Goal: Find specific page/section: Find specific page/section

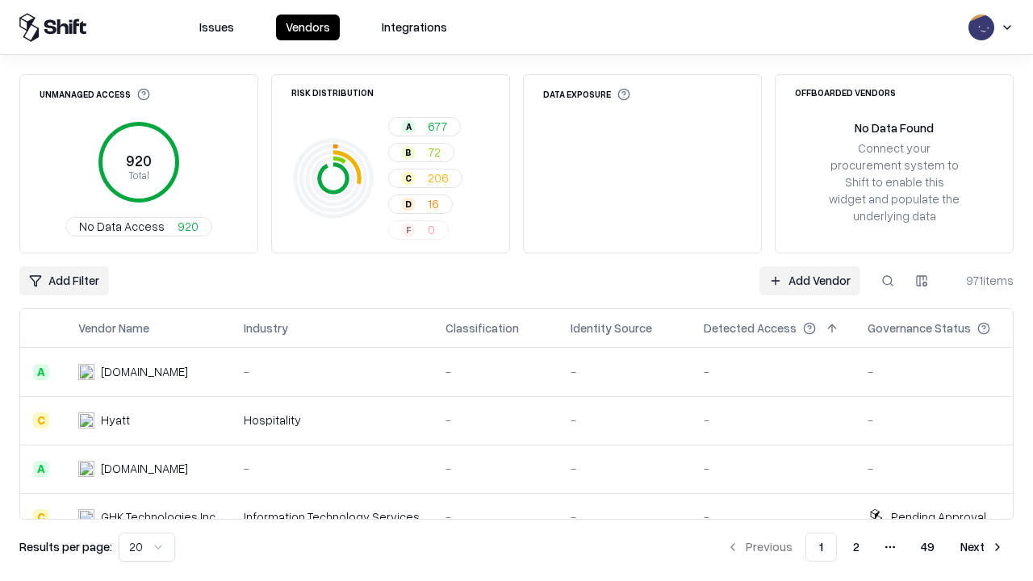
click at [517, 291] on div "Add Filter Add Vendor 971 items" at bounding box center [516, 280] width 994 height 29
click at [64, 281] on html "Issues Vendors Integrations Unmanaged Access 920 Total No Data Access 920 Risk …" at bounding box center [516, 290] width 1033 height 581
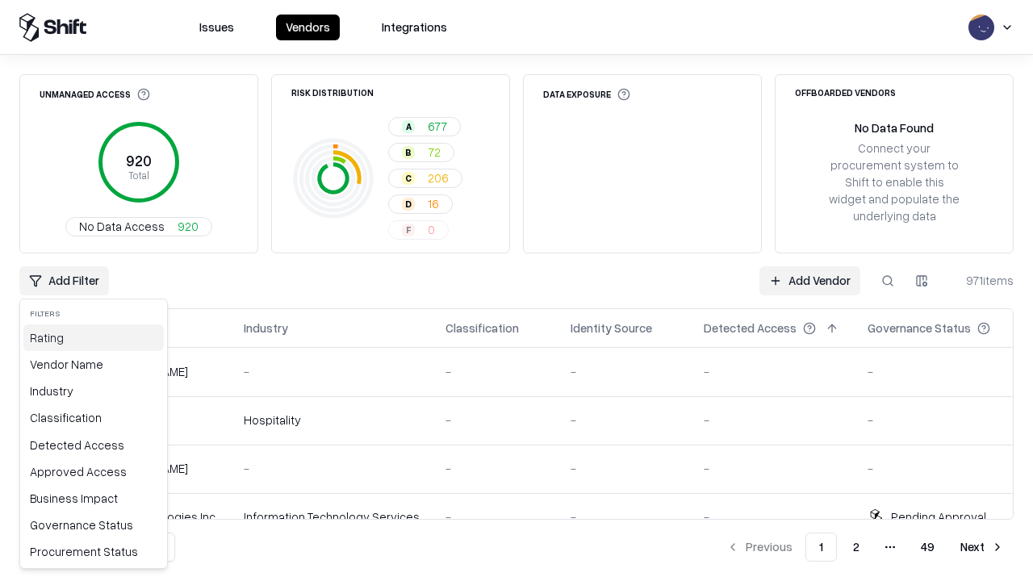
click at [94, 337] on div "Rating" at bounding box center [93, 337] width 140 height 27
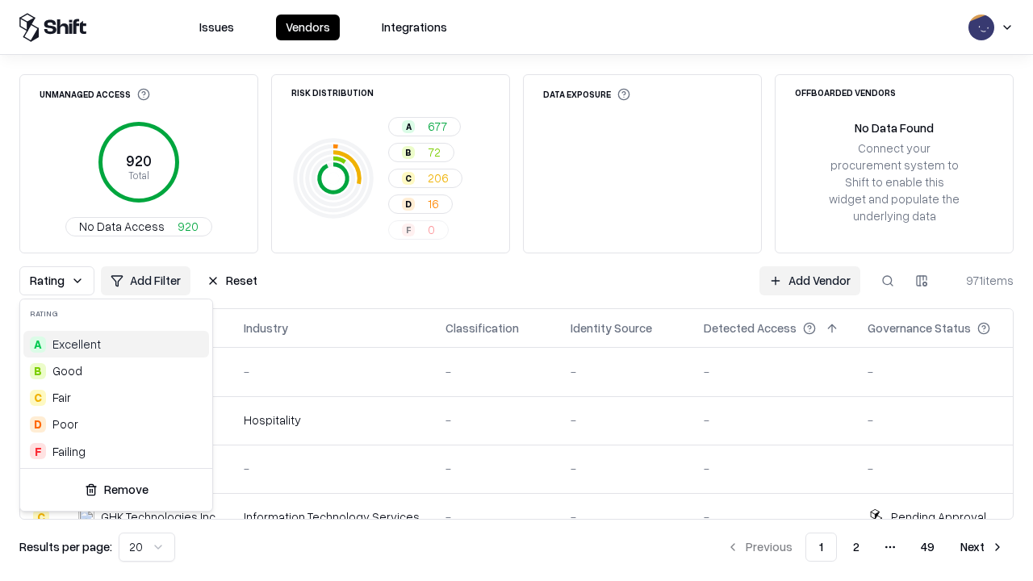
click at [517, 291] on html "Issues Vendors Integrations Unmanaged Access 920 Total No Data Access 920 Risk …" at bounding box center [516, 290] width 1033 height 581
click at [517, 291] on div "Rating Add Filter Reset Add Vendor 971 items" at bounding box center [516, 280] width 994 height 29
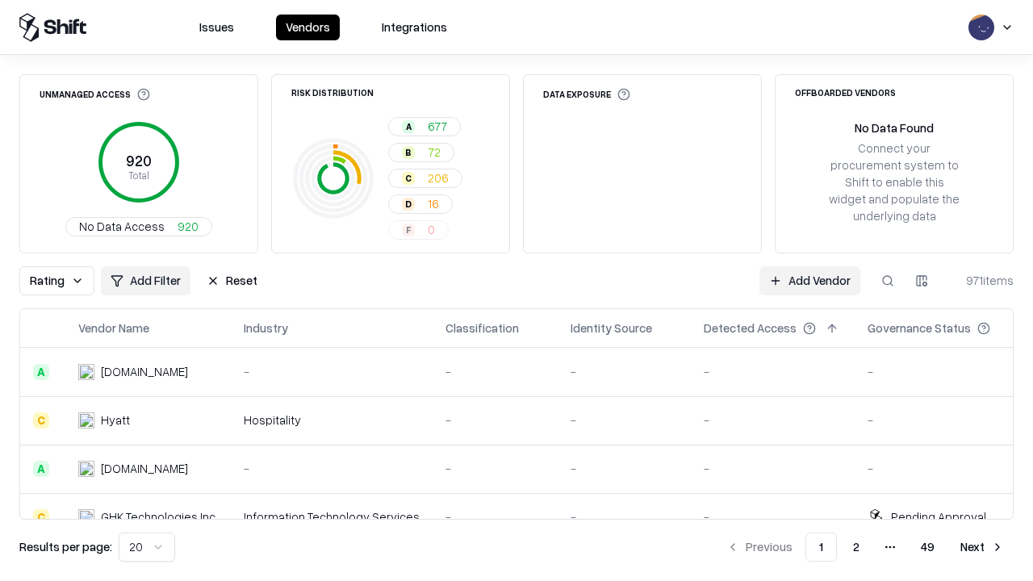
click at [232, 281] on button "Reset" at bounding box center [232, 280] width 70 height 29
click at [517, 291] on div "Add Filter Add Vendor 971 items" at bounding box center [516, 280] width 994 height 29
click at [64, 281] on html "Issues Vendors Integrations Unmanaged Access 920 Total No Data Access 920 Risk …" at bounding box center [516, 290] width 1033 height 581
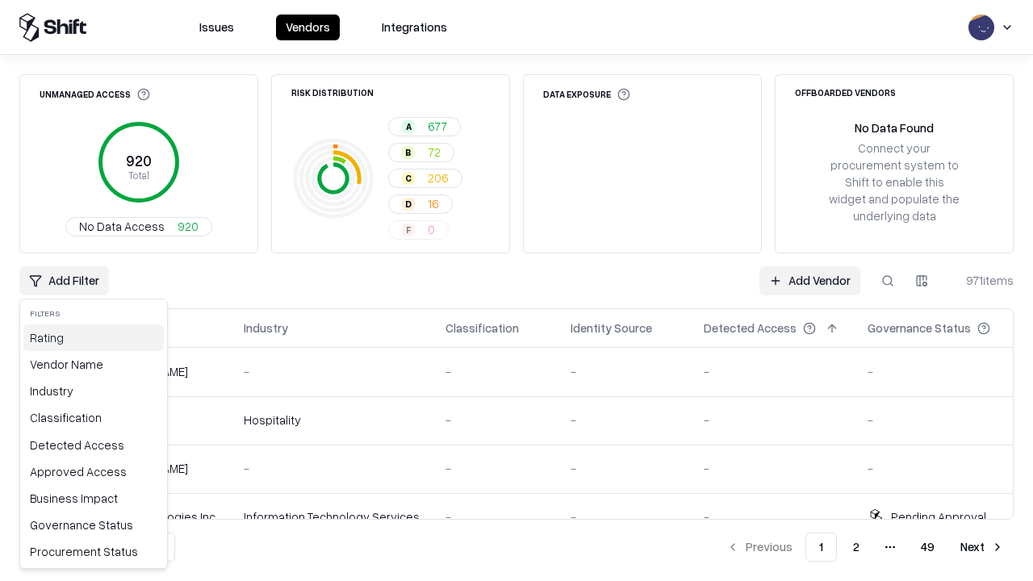
click at [94, 337] on div "Rating" at bounding box center [93, 337] width 140 height 27
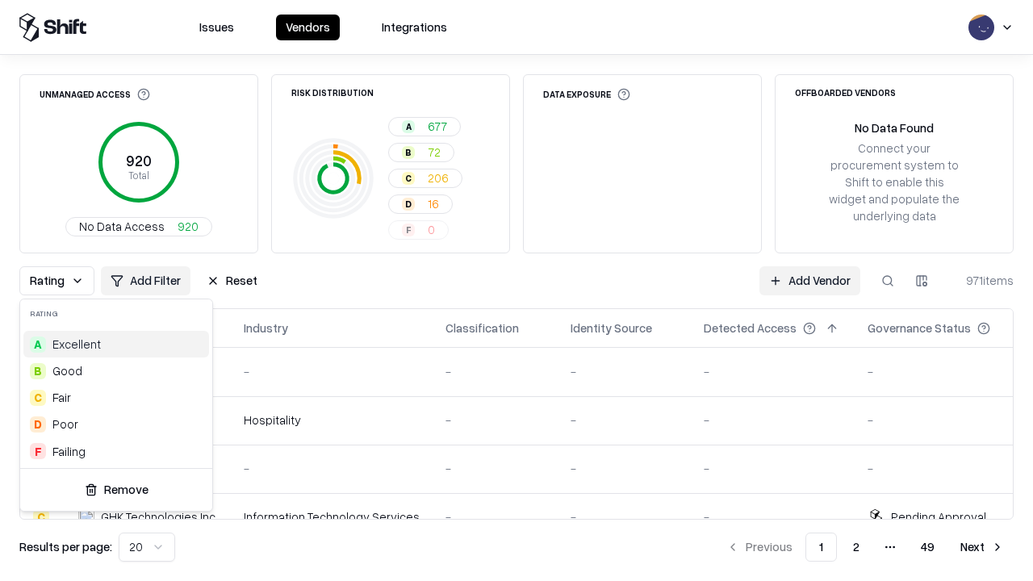
click at [116, 451] on div "F Failing" at bounding box center [116, 451] width 186 height 27
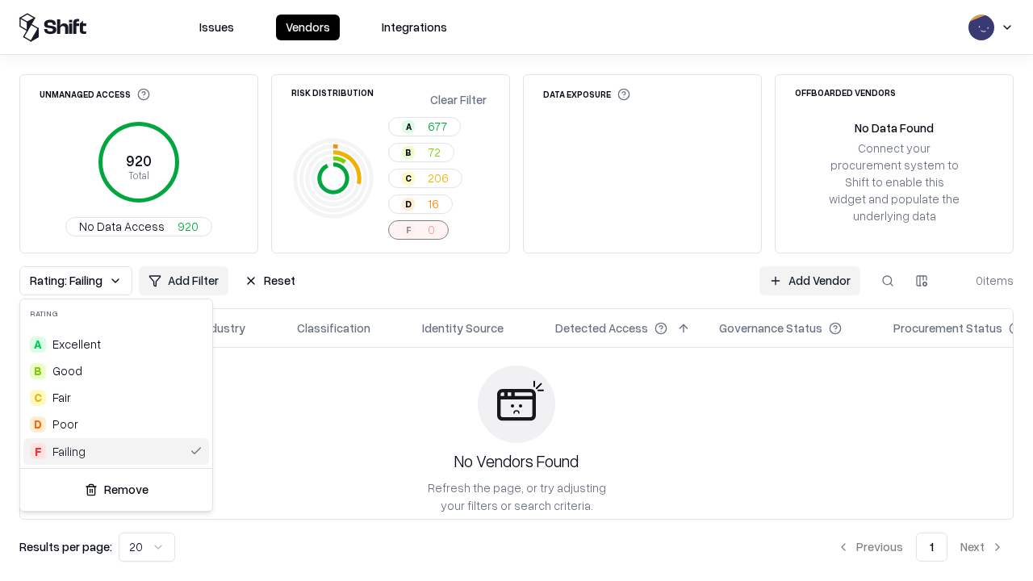
click at [517, 291] on html "Issues Vendors Integrations Unmanaged Access 920 Total No Data Access 920 Risk …" at bounding box center [516, 290] width 1033 height 581
click at [517, 291] on div "Rating: Failing Add Filter Reset Add Vendor 0 items" at bounding box center [516, 280] width 994 height 29
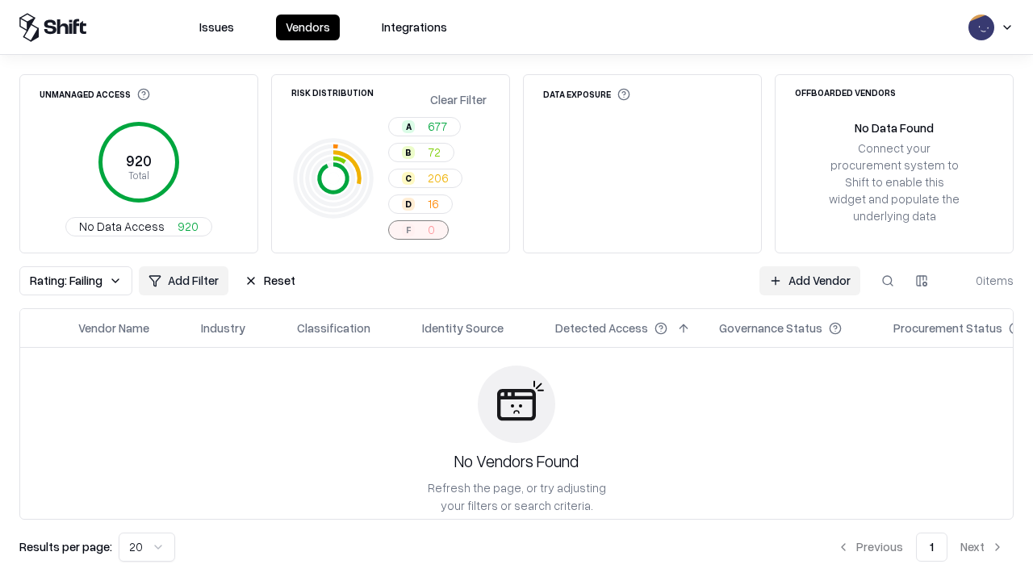
click at [270, 281] on button "Reset" at bounding box center [270, 280] width 70 height 29
click at [517, 291] on div "Add Filter Add Vendor 0 items" at bounding box center [516, 280] width 994 height 29
click at [64, 281] on html "Issues Vendors Integrations Unmanaged Access 920 Total No Data Access 920 Risk …" at bounding box center [516, 290] width 1033 height 581
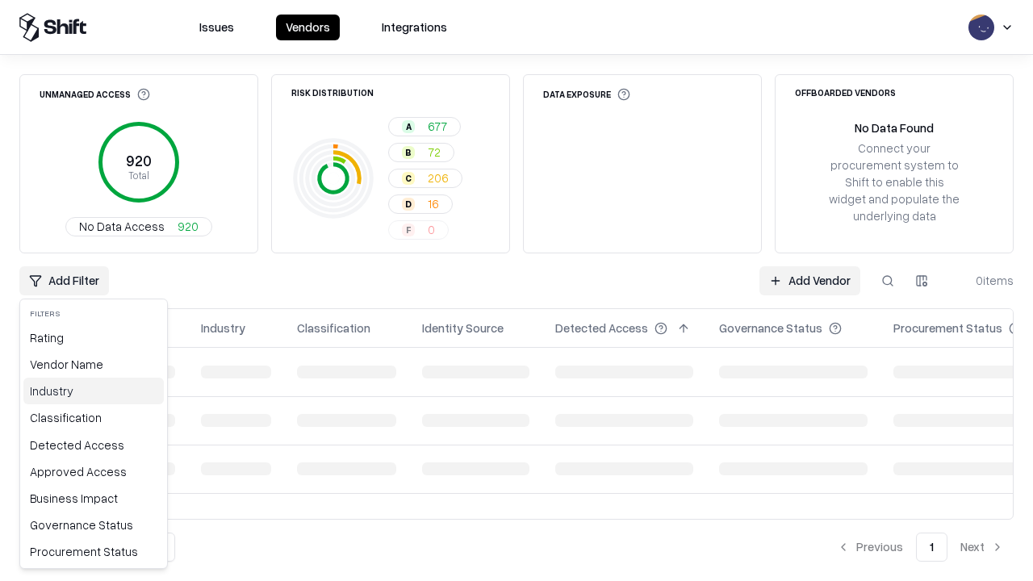
click at [94, 391] on div "Industry" at bounding box center [93, 391] width 140 height 27
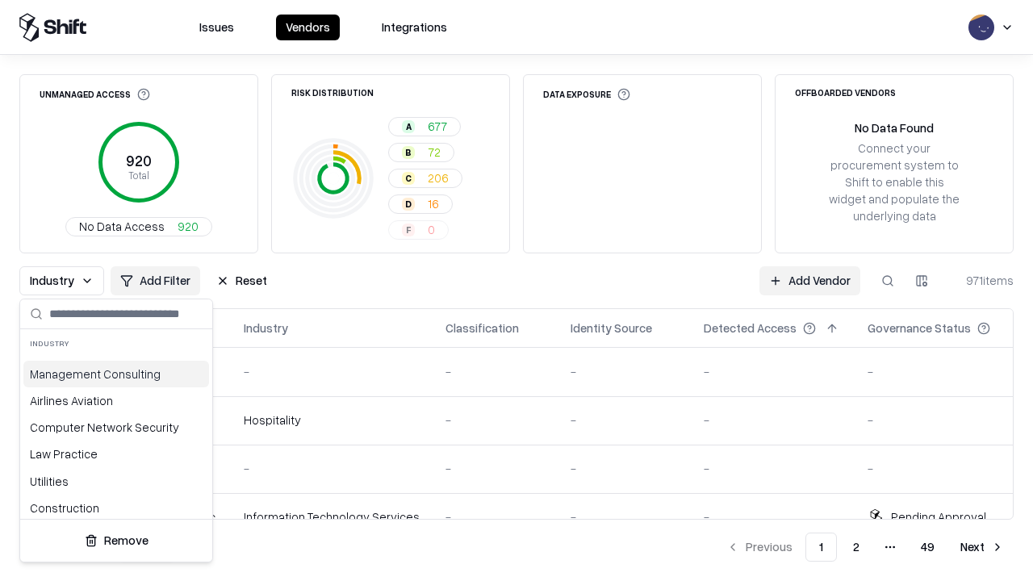
click at [517, 291] on html "Issues Vendors Integrations Unmanaged Access 920 Total No Data Access 920 Risk …" at bounding box center [516, 290] width 1033 height 581
click at [517, 291] on div "Industry Add Filter Reset Add Vendor 971 items" at bounding box center [516, 280] width 994 height 29
click at [241, 281] on button "Reset" at bounding box center [242, 280] width 70 height 29
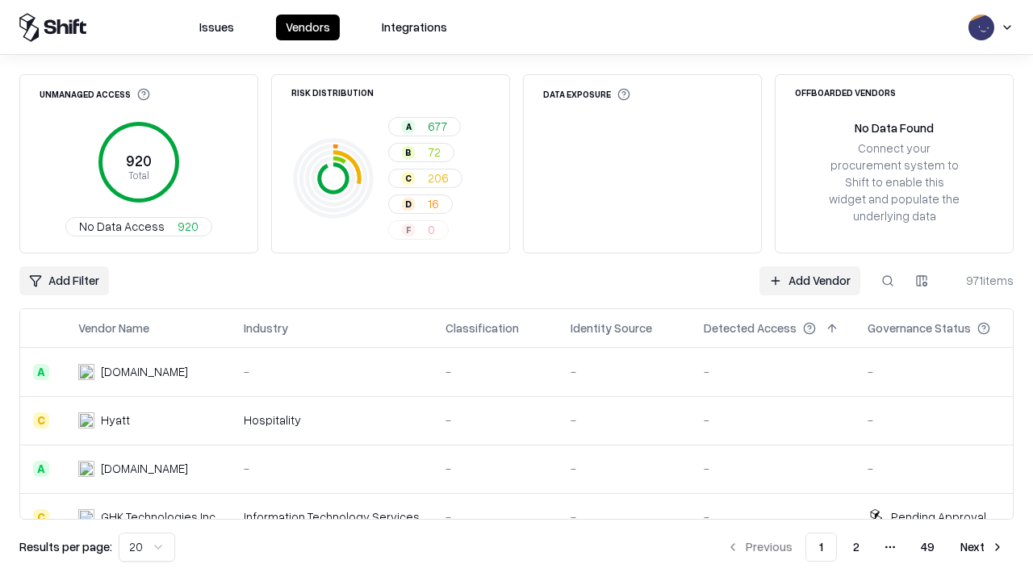
click at [517, 291] on div "Add Filter Add Vendor 971 items" at bounding box center [516, 280] width 994 height 29
click at [64, 281] on html "Issues Vendors Integrations Unmanaged Access 920 Total No Data Access 920 Risk …" at bounding box center [516, 290] width 1033 height 581
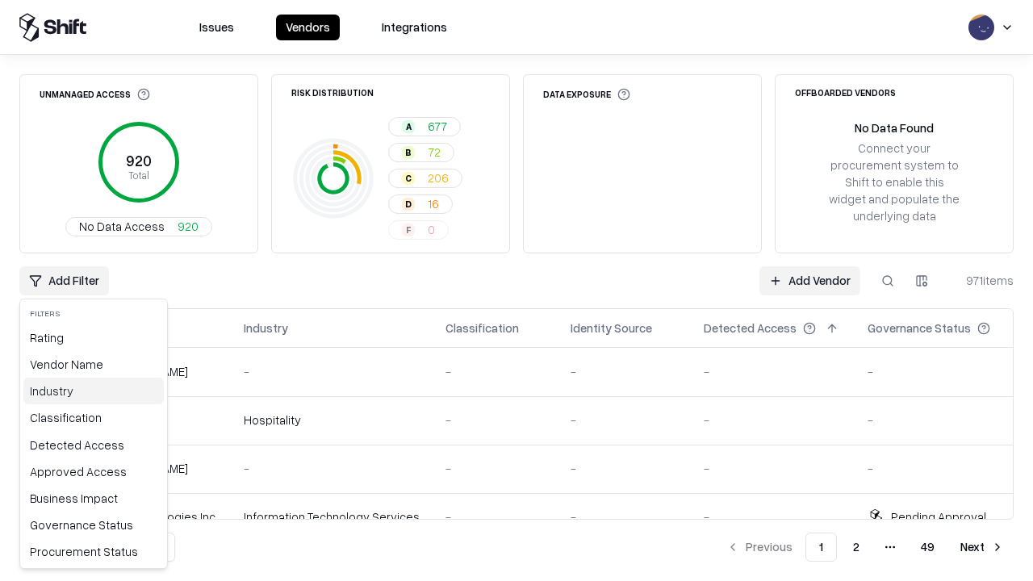
click at [94, 391] on div "Industry" at bounding box center [93, 391] width 140 height 27
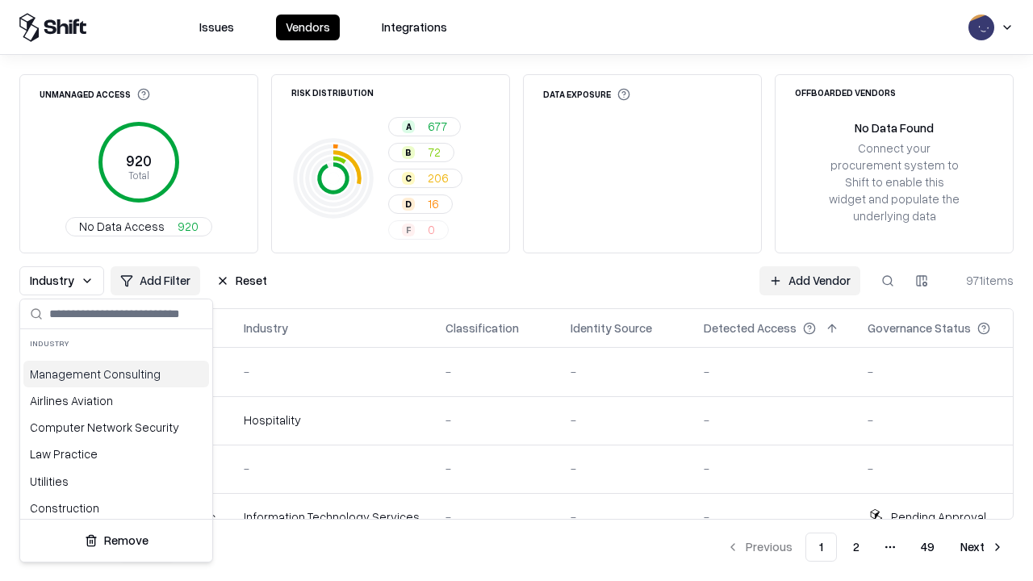
click at [116, 468] on div "Utilities" at bounding box center [116, 481] width 186 height 27
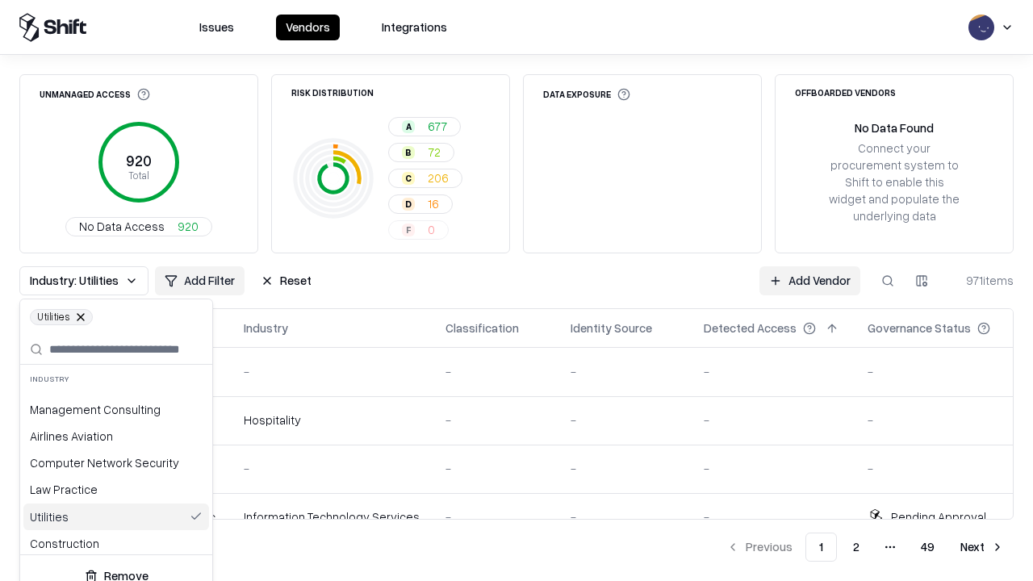
scroll to position [43, 0]
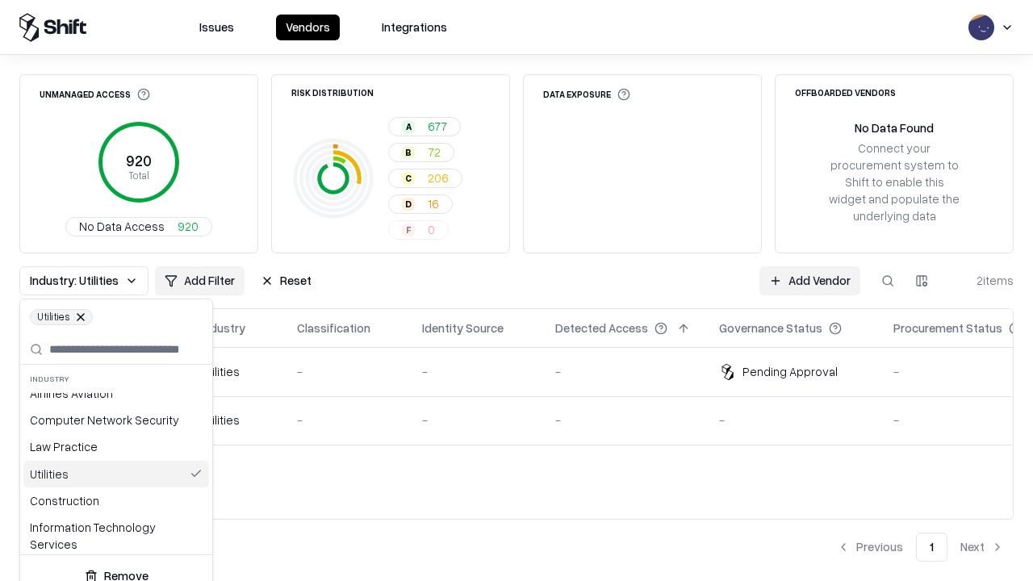
click at [517, 291] on html "Issues Vendors Integrations Unmanaged Access 920 Total No Data Access 920 Risk …" at bounding box center [516, 290] width 1033 height 581
click at [517, 291] on div "Industry: Utilities Add Filter Reset Add Vendor 2 items" at bounding box center [516, 280] width 994 height 29
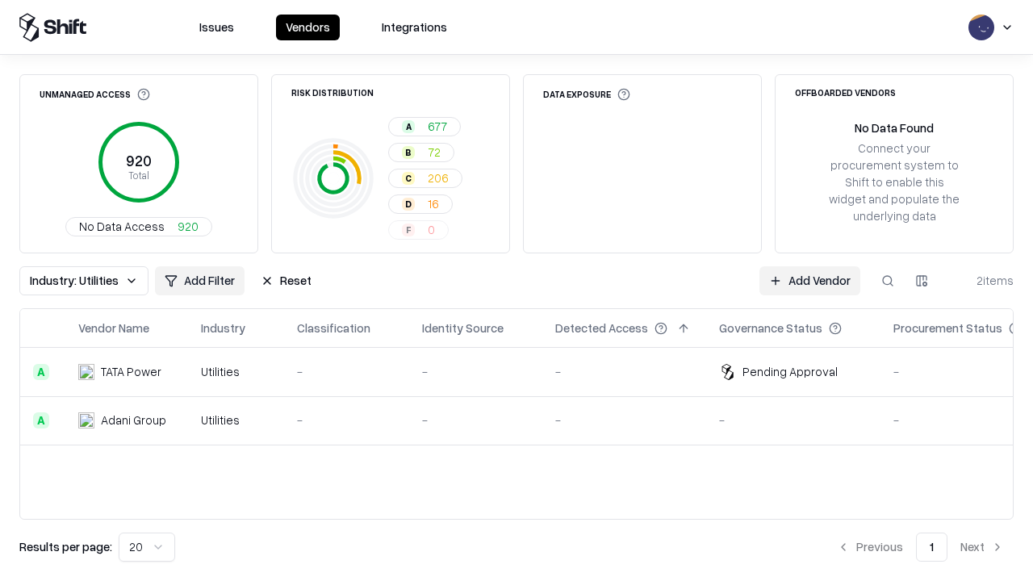
click at [286, 281] on button "Reset" at bounding box center [286, 280] width 70 height 29
click at [517, 291] on div "Add Filter Add Vendor 2 items" at bounding box center [516, 280] width 994 height 29
click at [64, 281] on html "Issues Vendors Integrations Unmanaged Access 920 Total No Data Access 920 Risk …" at bounding box center [516, 290] width 1033 height 581
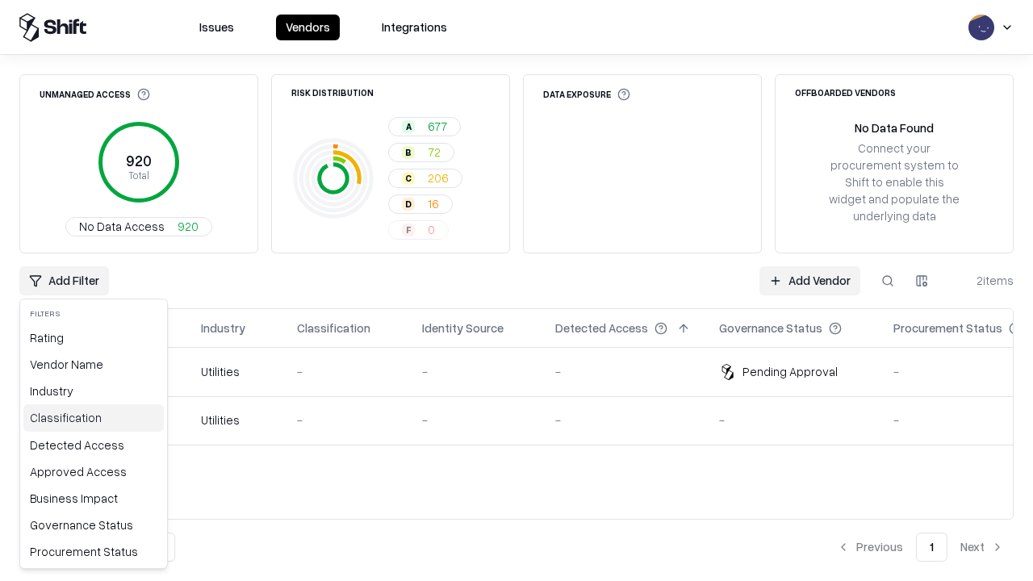
click at [94, 417] on div "Classification" at bounding box center [93, 417] width 140 height 27
